Goal: Information Seeking & Learning: Learn about a topic

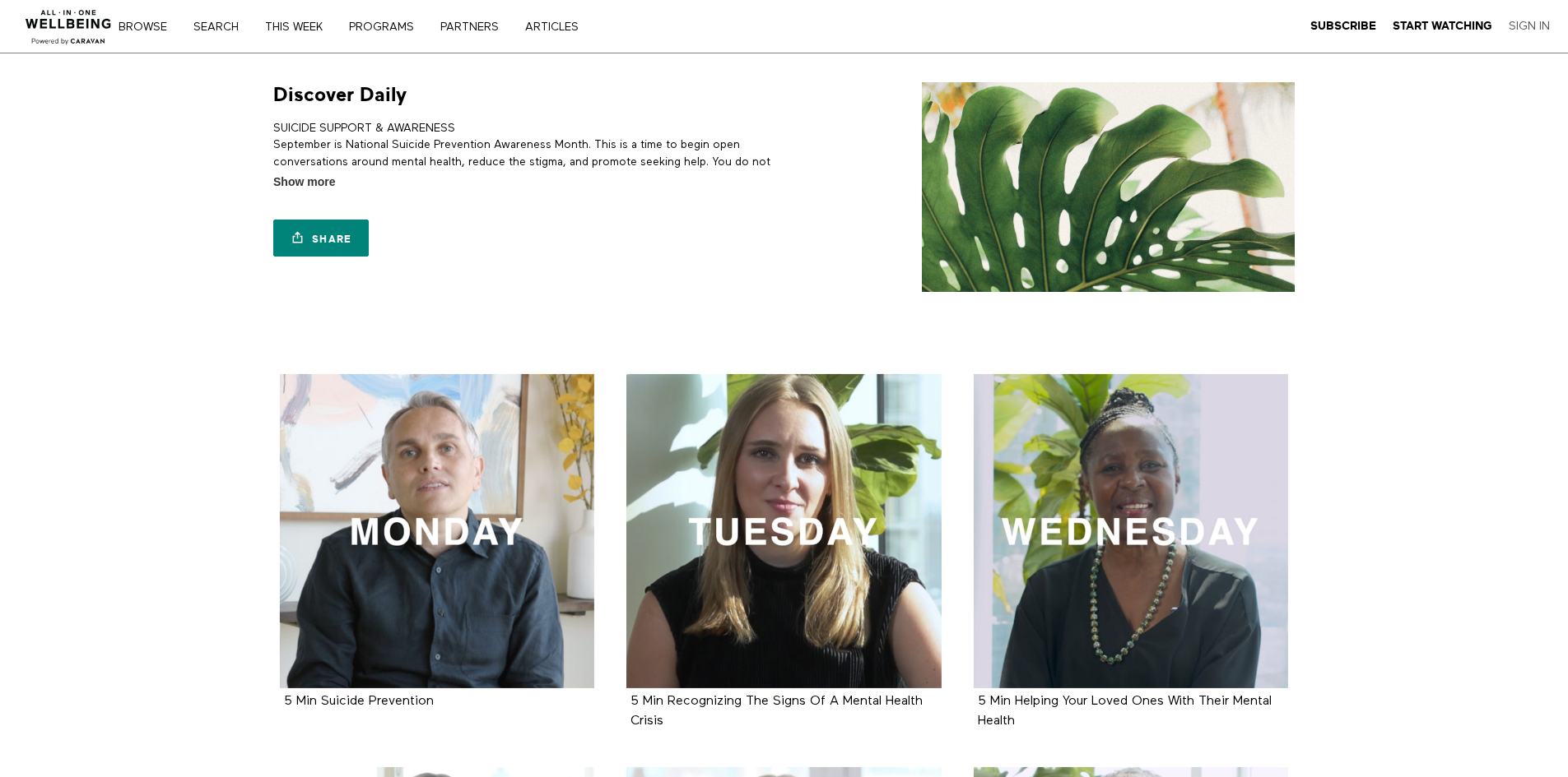
click at [1527, 24] on link "Sign In" at bounding box center [1529, 26] width 41 height 15
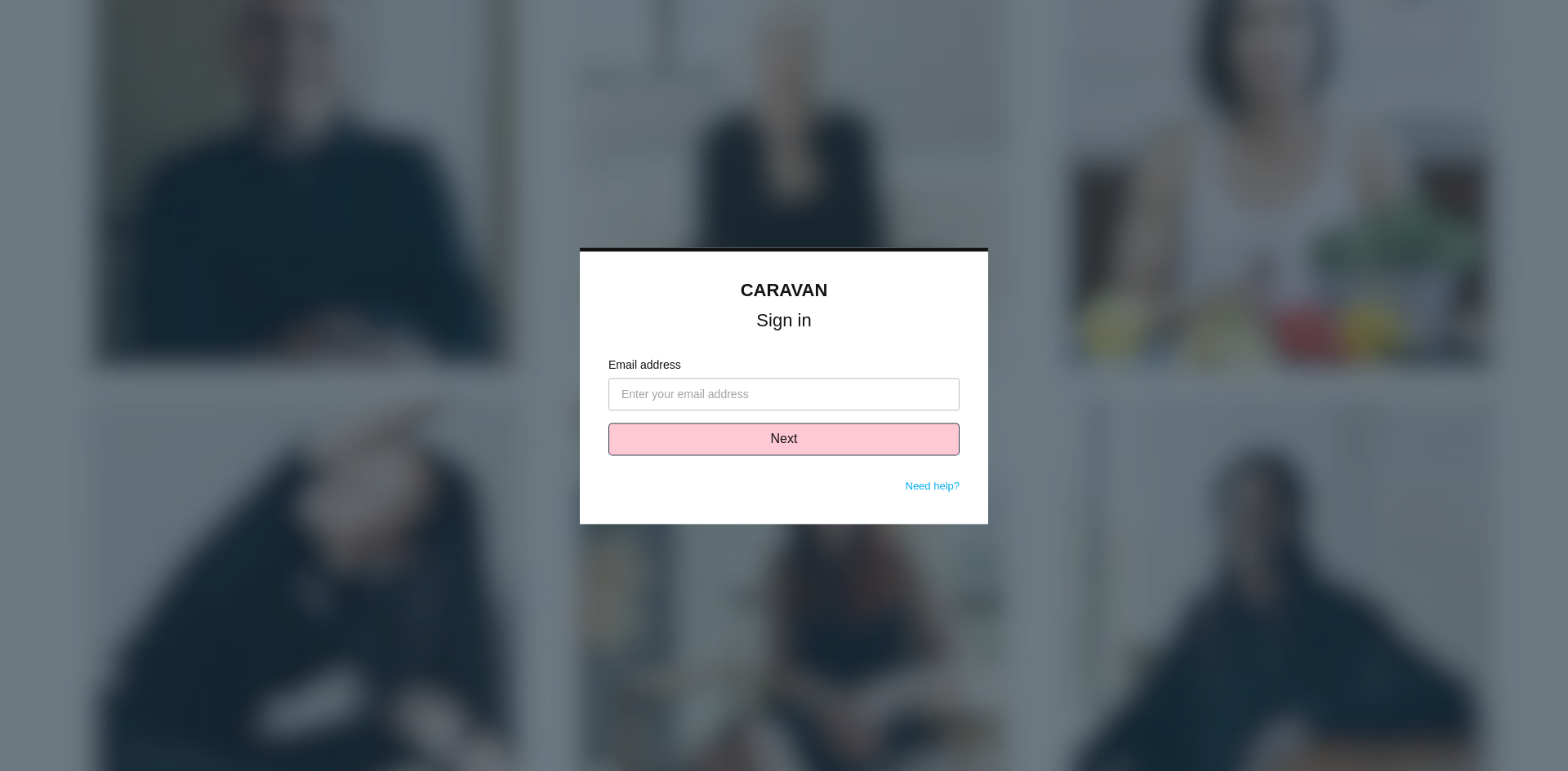
type input "[EMAIL_ADDRESS][DOMAIN_NAME]"
click at [737, 445] on button "Next" at bounding box center [784, 439] width 352 height 32
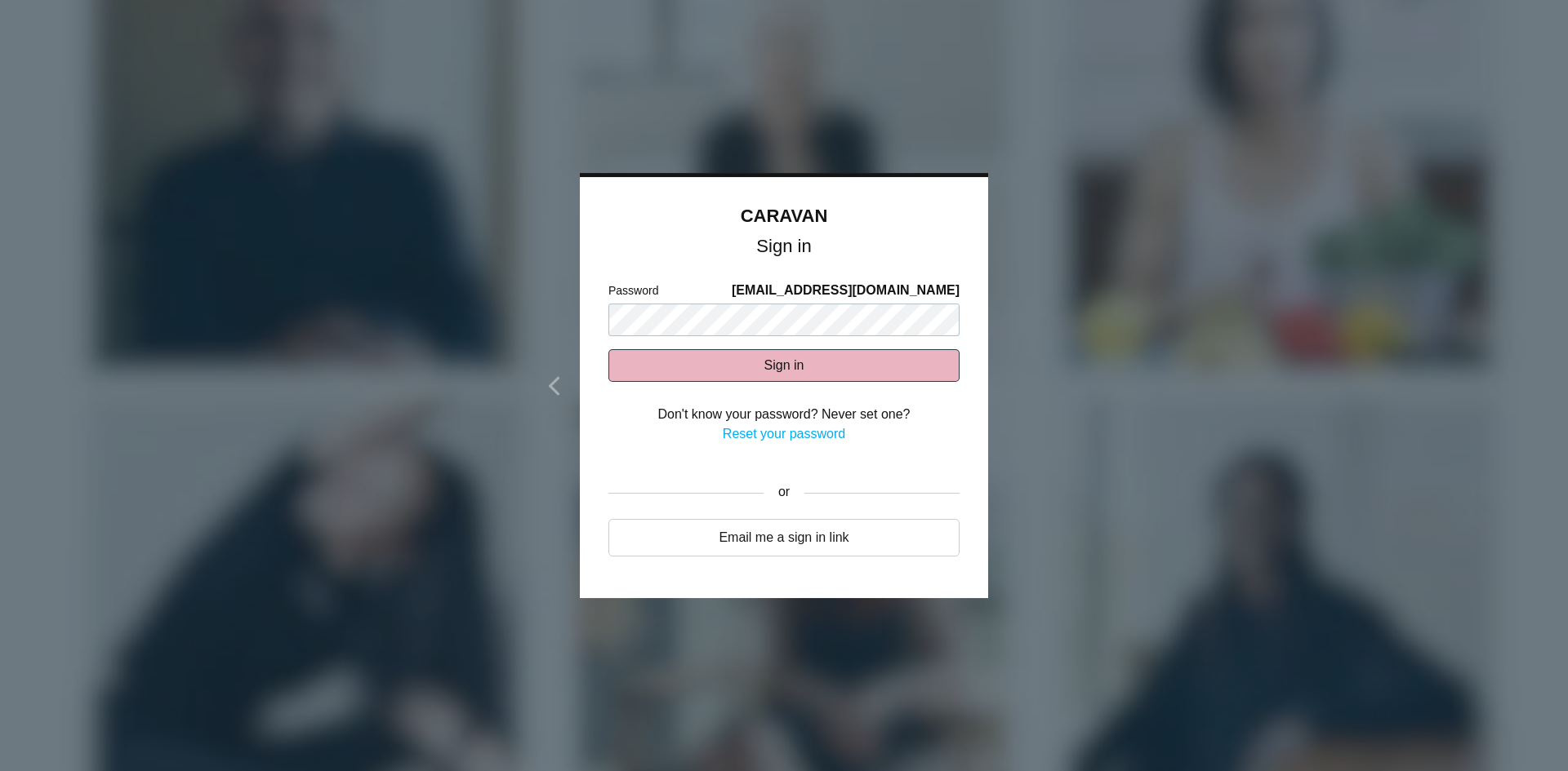
click at [752, 365] on button "Sign in" at bounding box center [784, 365] width 352 height 32
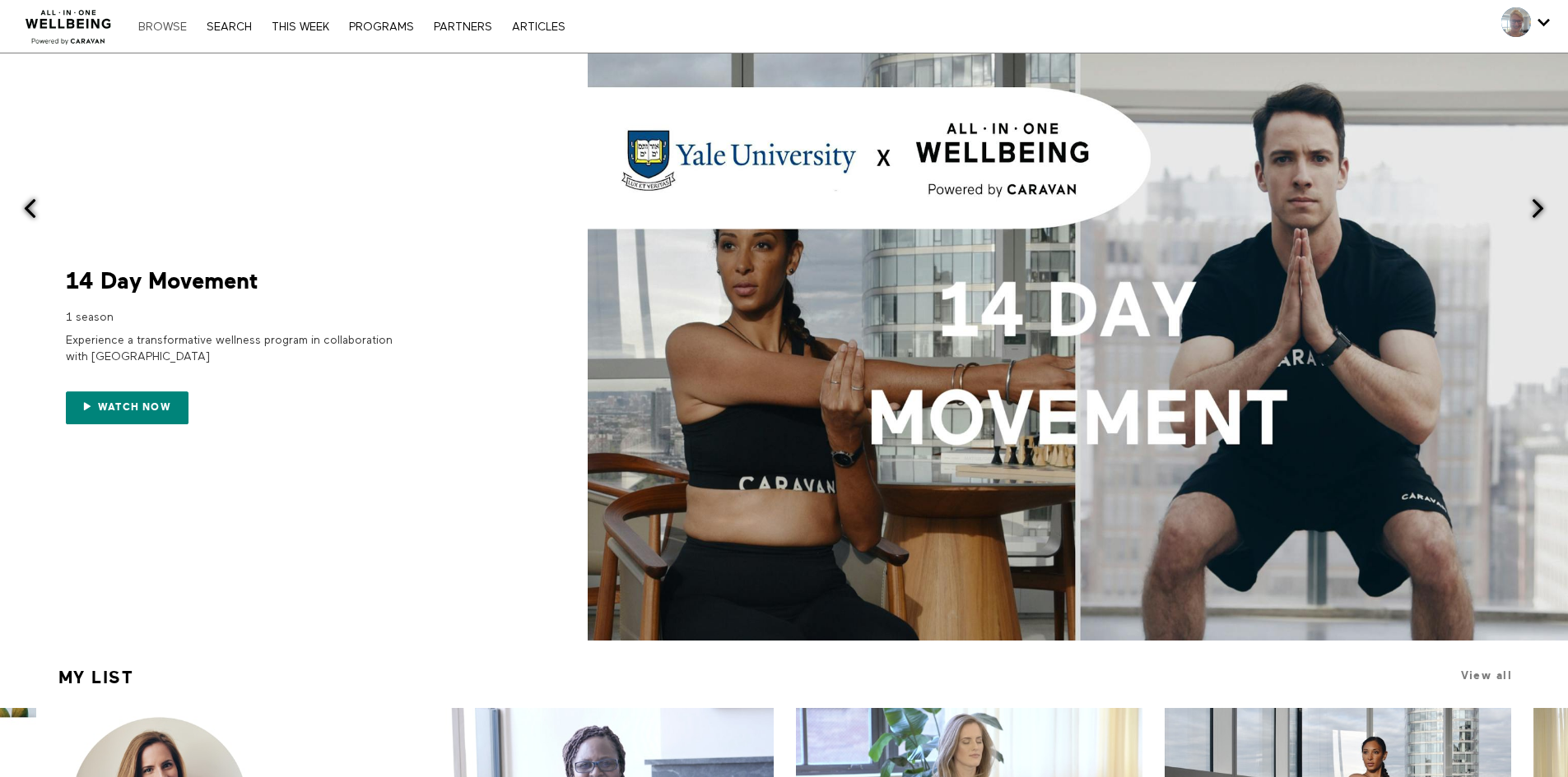
click at [180, 24] on link "Browse" at bounding box center [163, 26] width 65 height 11
click at [229, 26] on link "Search" at bounding box center [229, 26] width 62 height 11
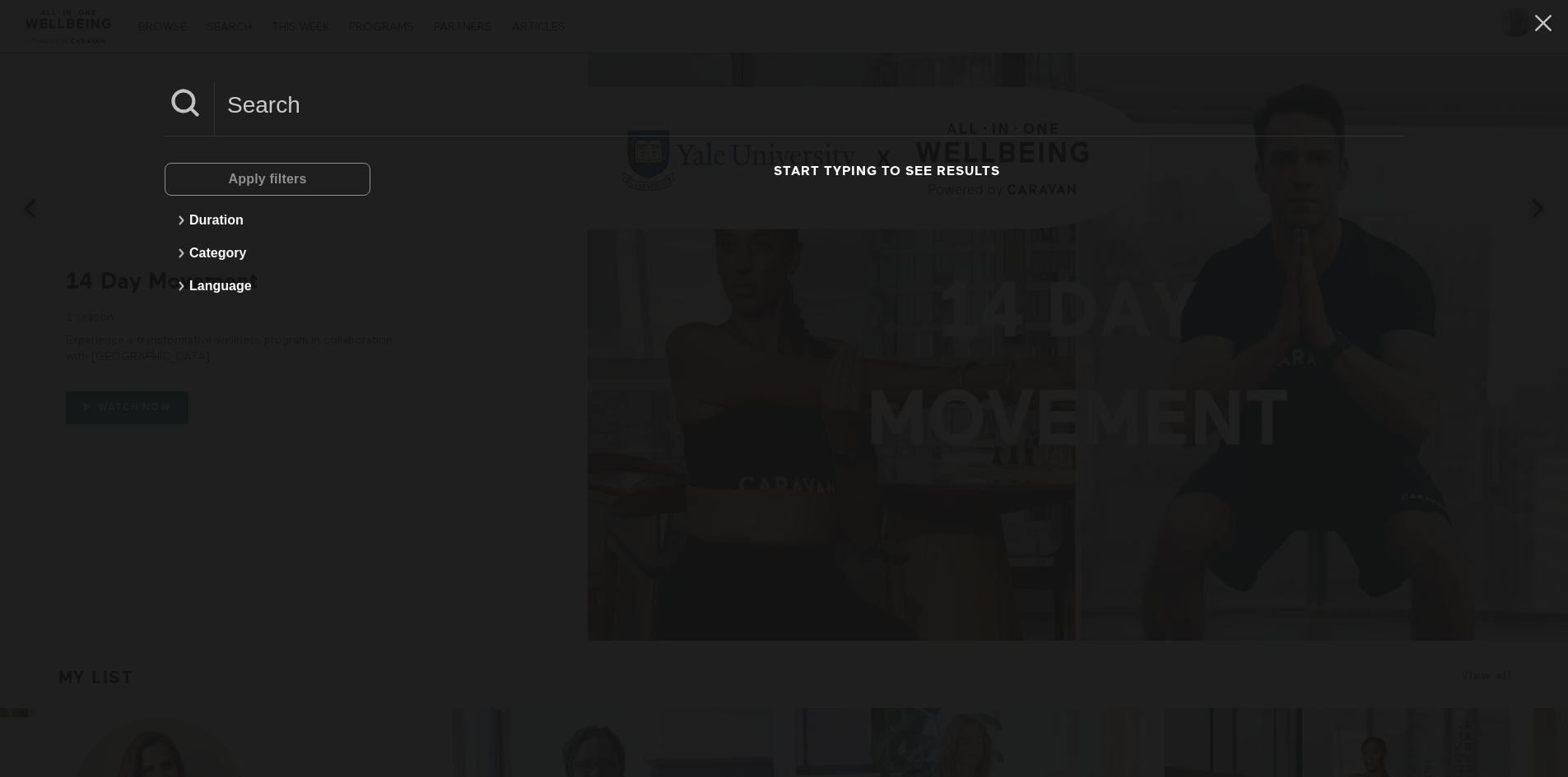
click at [234, 177] on div "Apply filters" at bounding box center [267, 179] width 205 height 33
click at [257, 177] on div "Apply filters" at bounding box center [267, 179] width 205 height 33
click at [230, 176] on div "Apply filters" at bounding box center [267, 179] width 205 height 33
click at [219, 218] on button "Duration" at bounding box center [267, 220] width 189 height 33
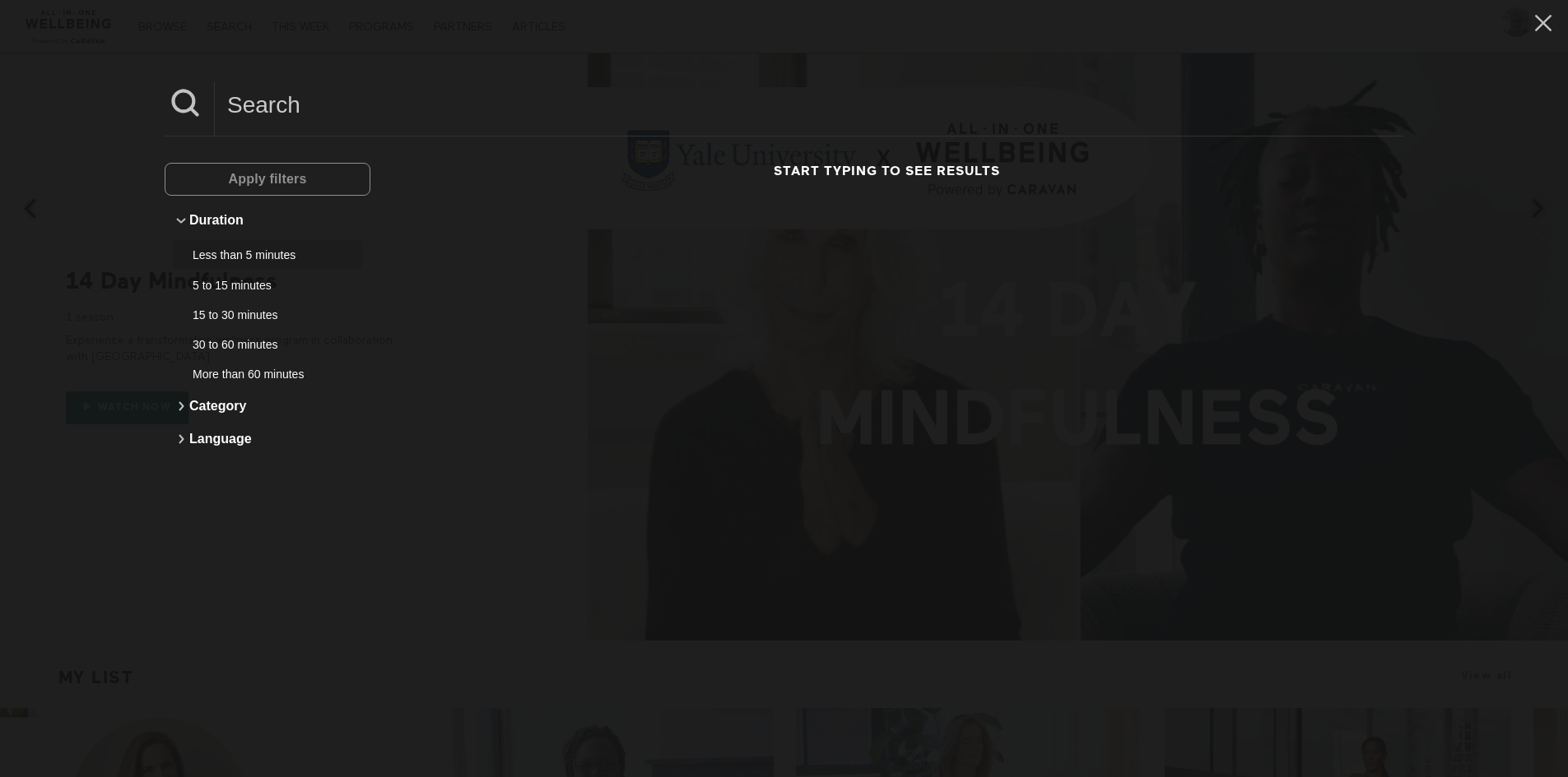
click at [252, 259] on div "Less than 5 minutes" at bounding box center [262, 255] width 137 height 17
click at [297, 95] on input at bounding box center [809, 104] width 1188 height 45
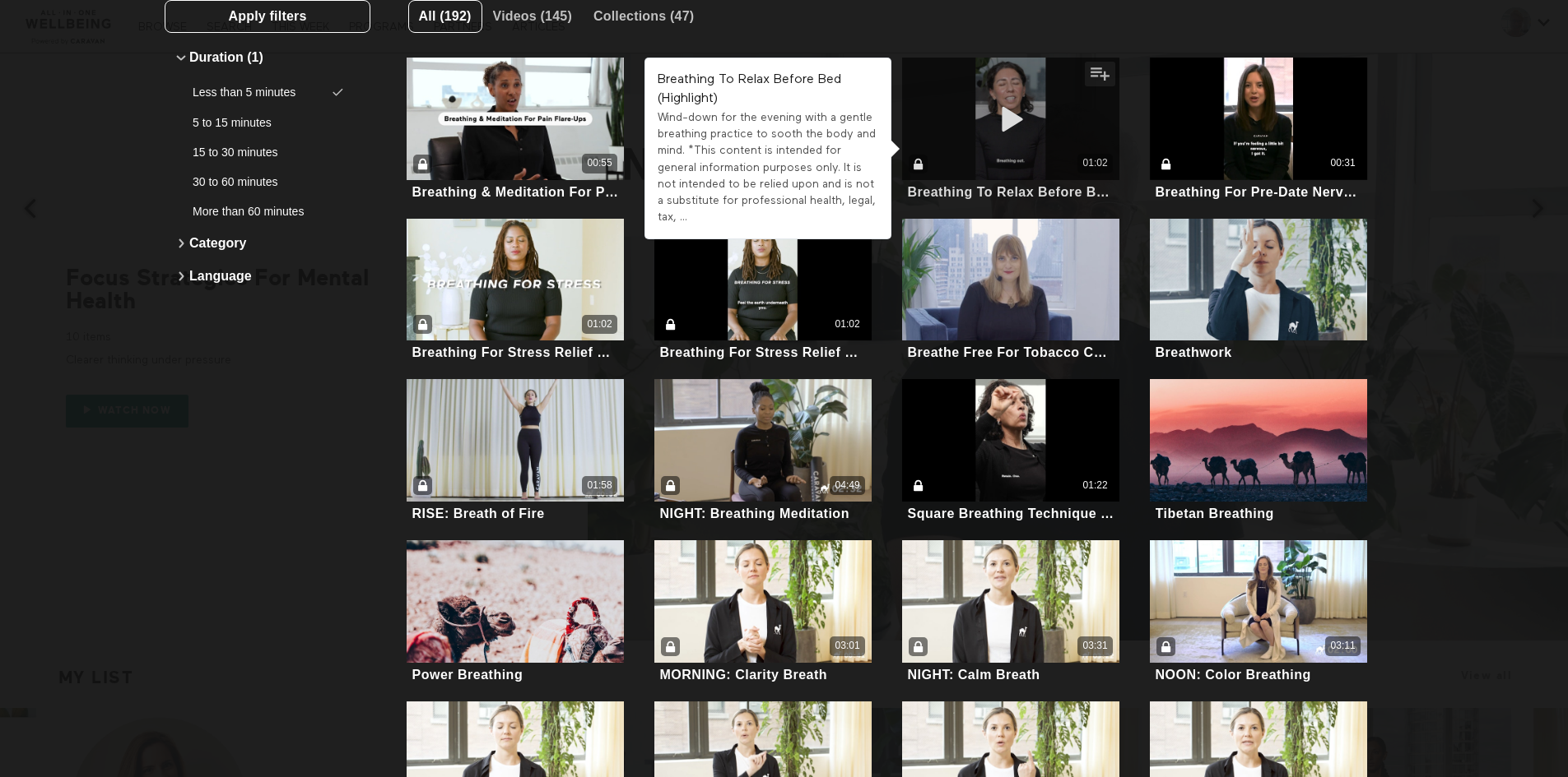
scroll to position [165, 0]
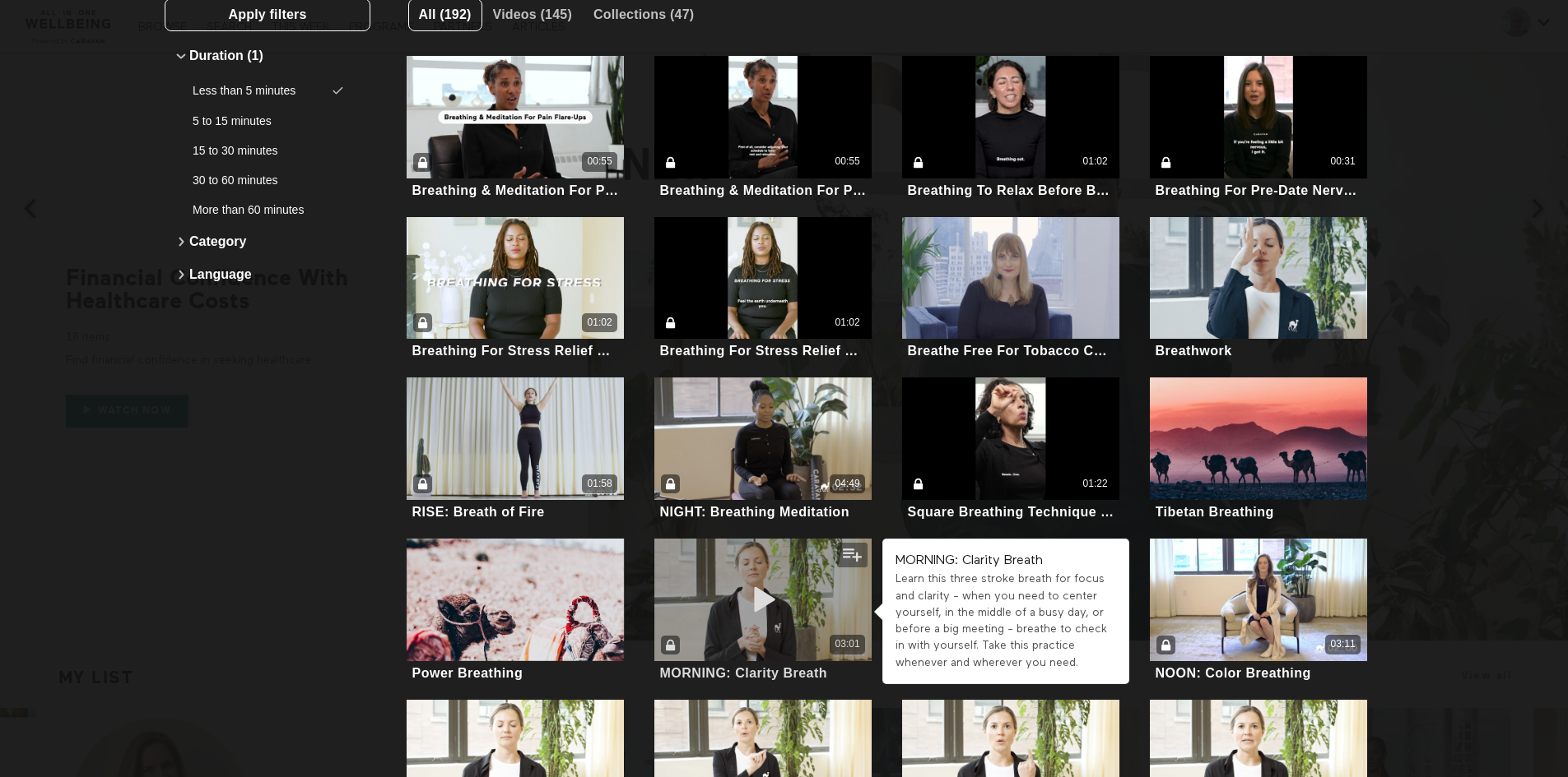
type input "breath"
click at [695, 581] on div "03:01" at bounding box center [762, 600] width 218 height 122
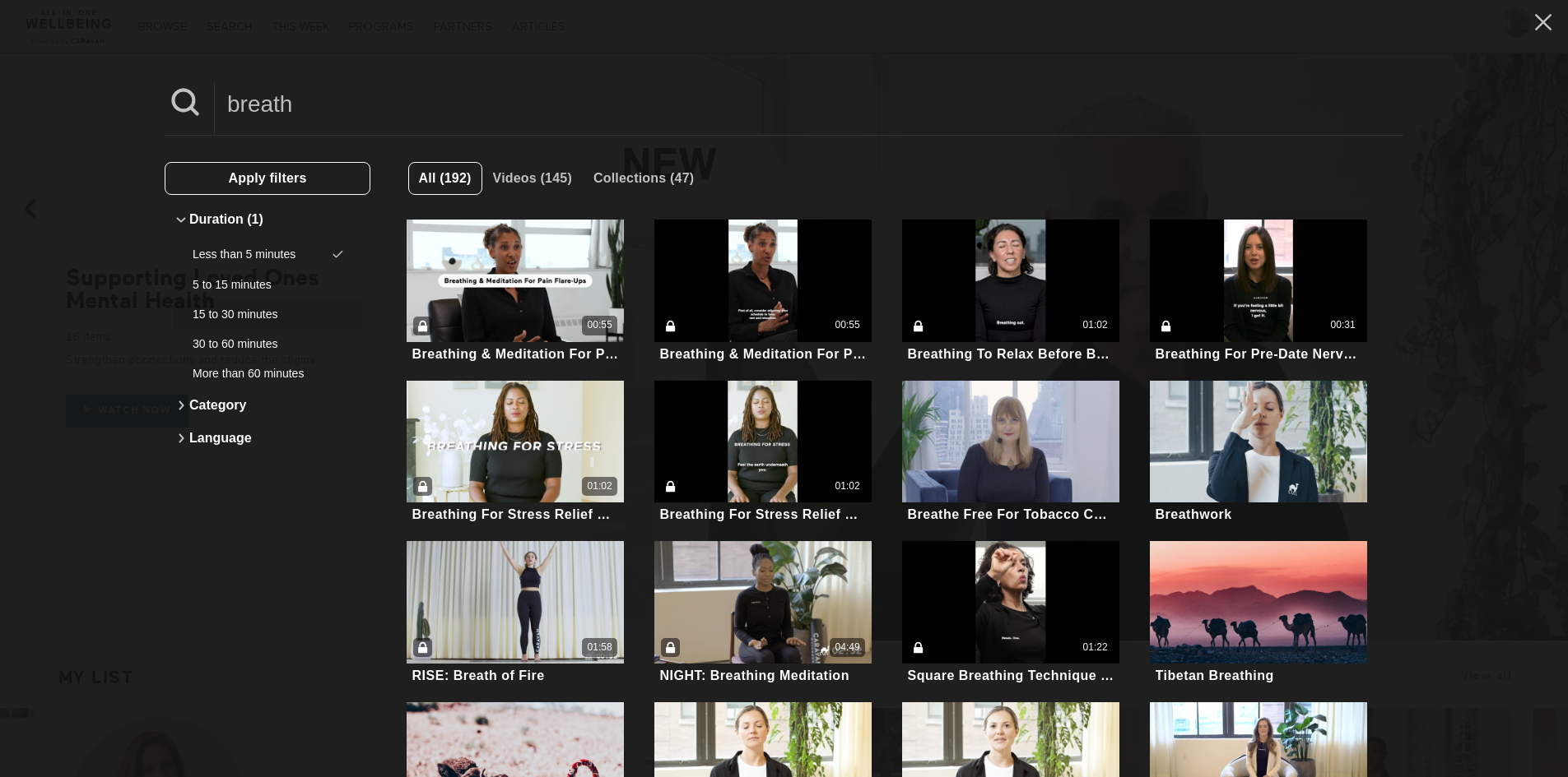
scroll to position [0, 0]
click at [524, 181] on span "Videos (145)" at bounding box center [532, 179] width 79 height 14
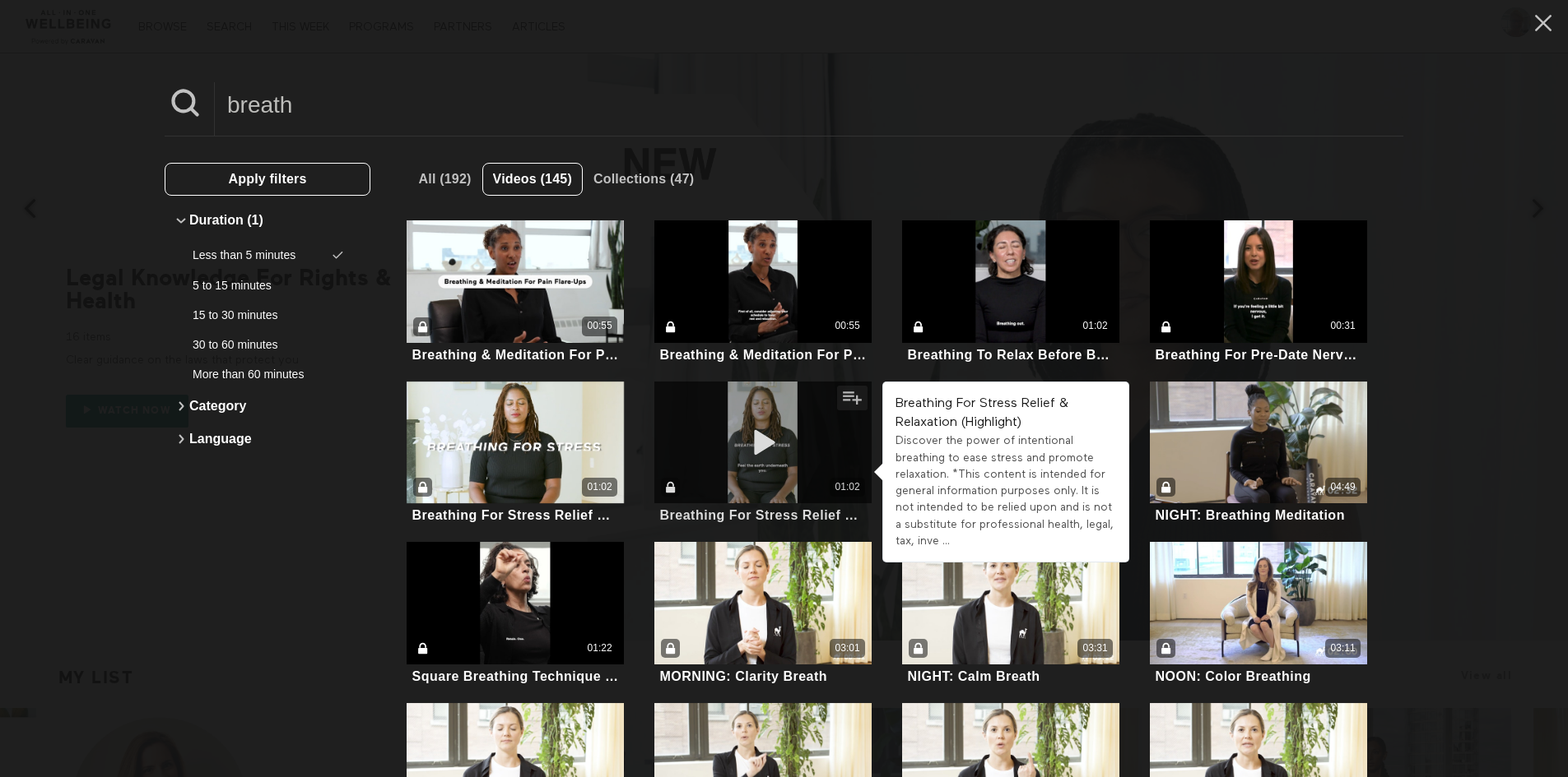
click at [767, 454] on icon at bounding box center [763, 443] width 49 height 29
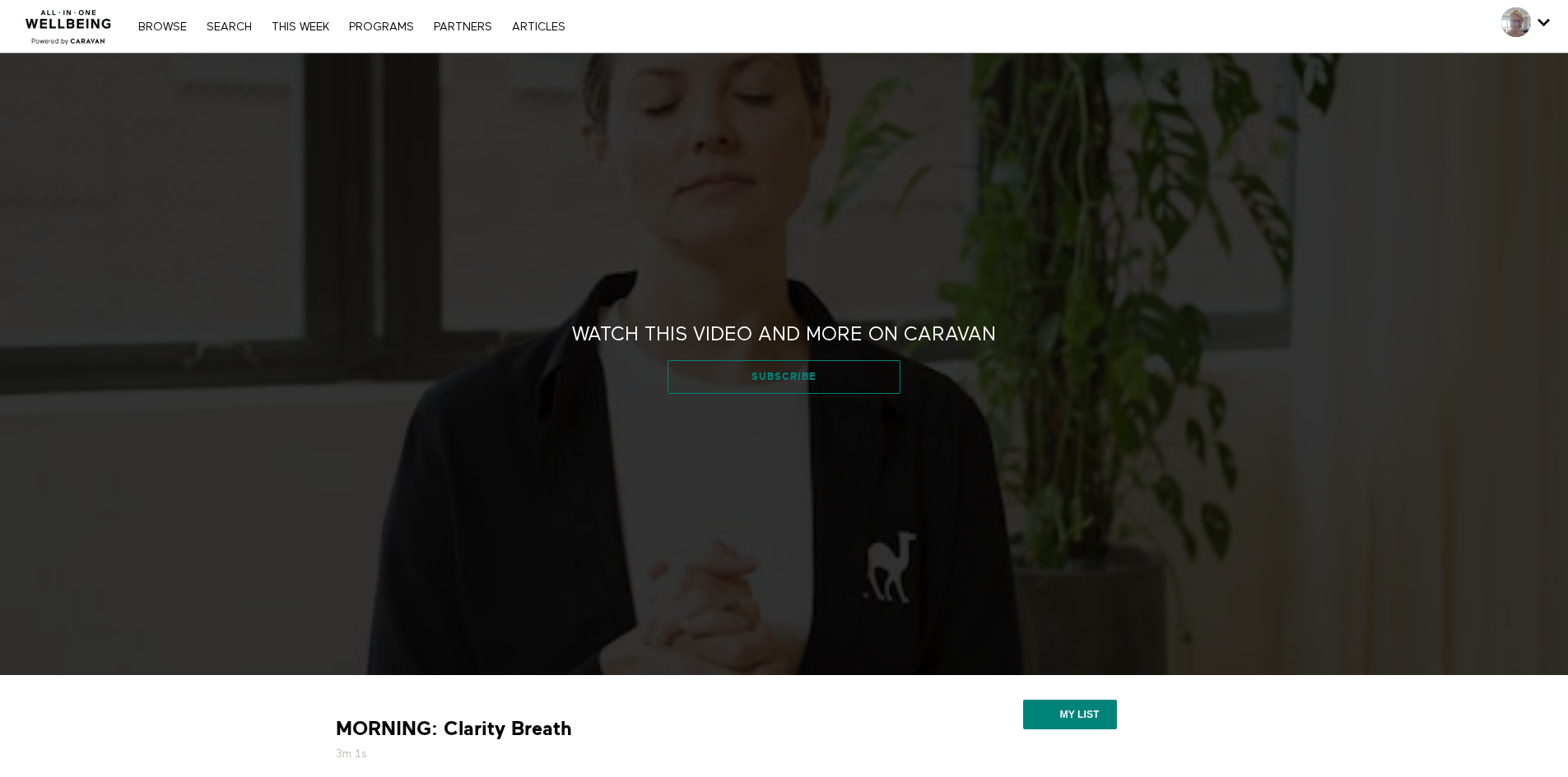
click at [778, 381] on link "Subscribe" at bounding box center [784, 376] width 233 height 33
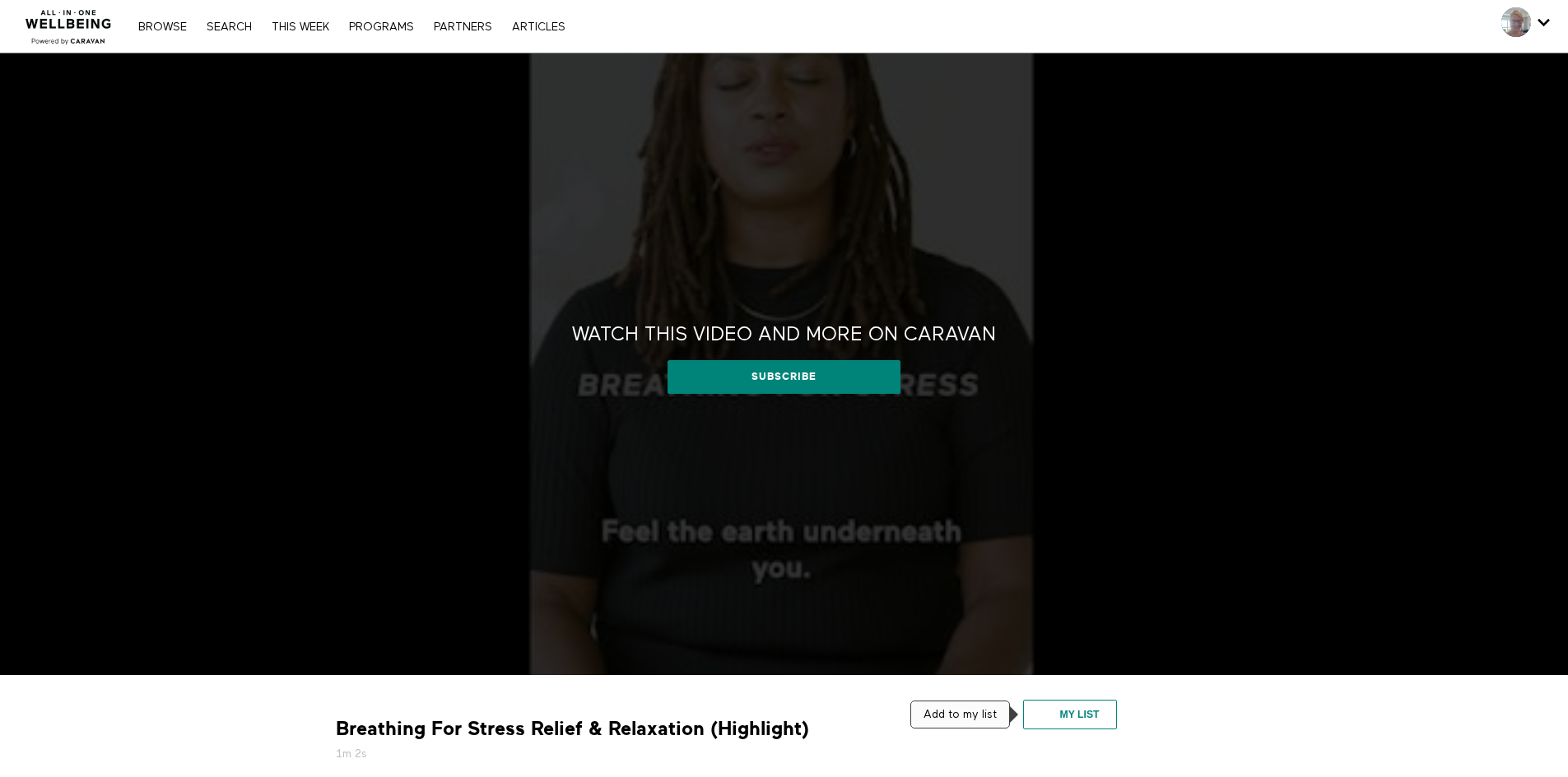
click at [1073, 719] on button "My list" at bounding box center [1070, 715] width 93 height 30
